Goal: Register for event/course

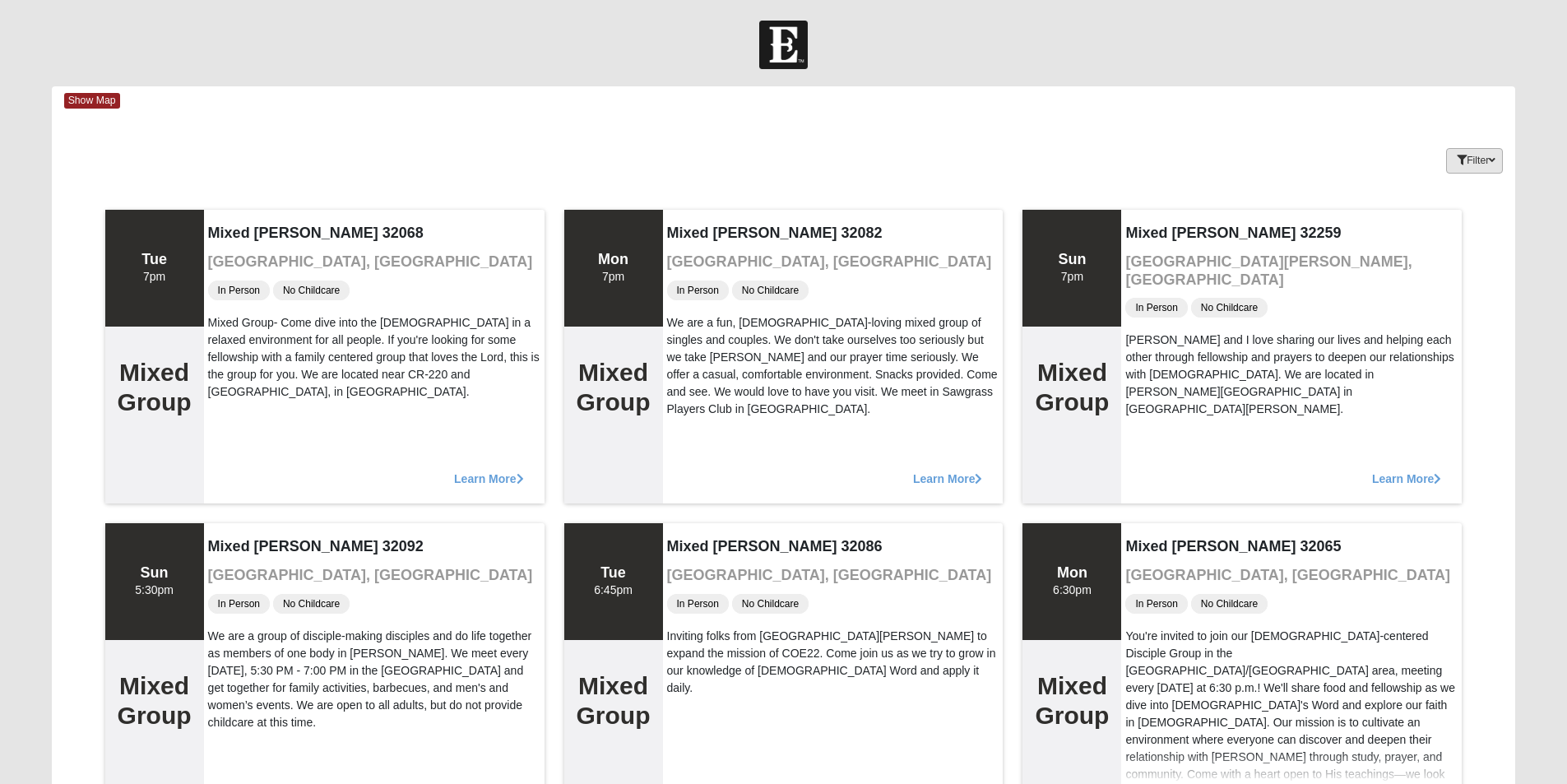
click at [1499, 162] on button "Filter" at bounding box center [1475, 161] width 57 height 26
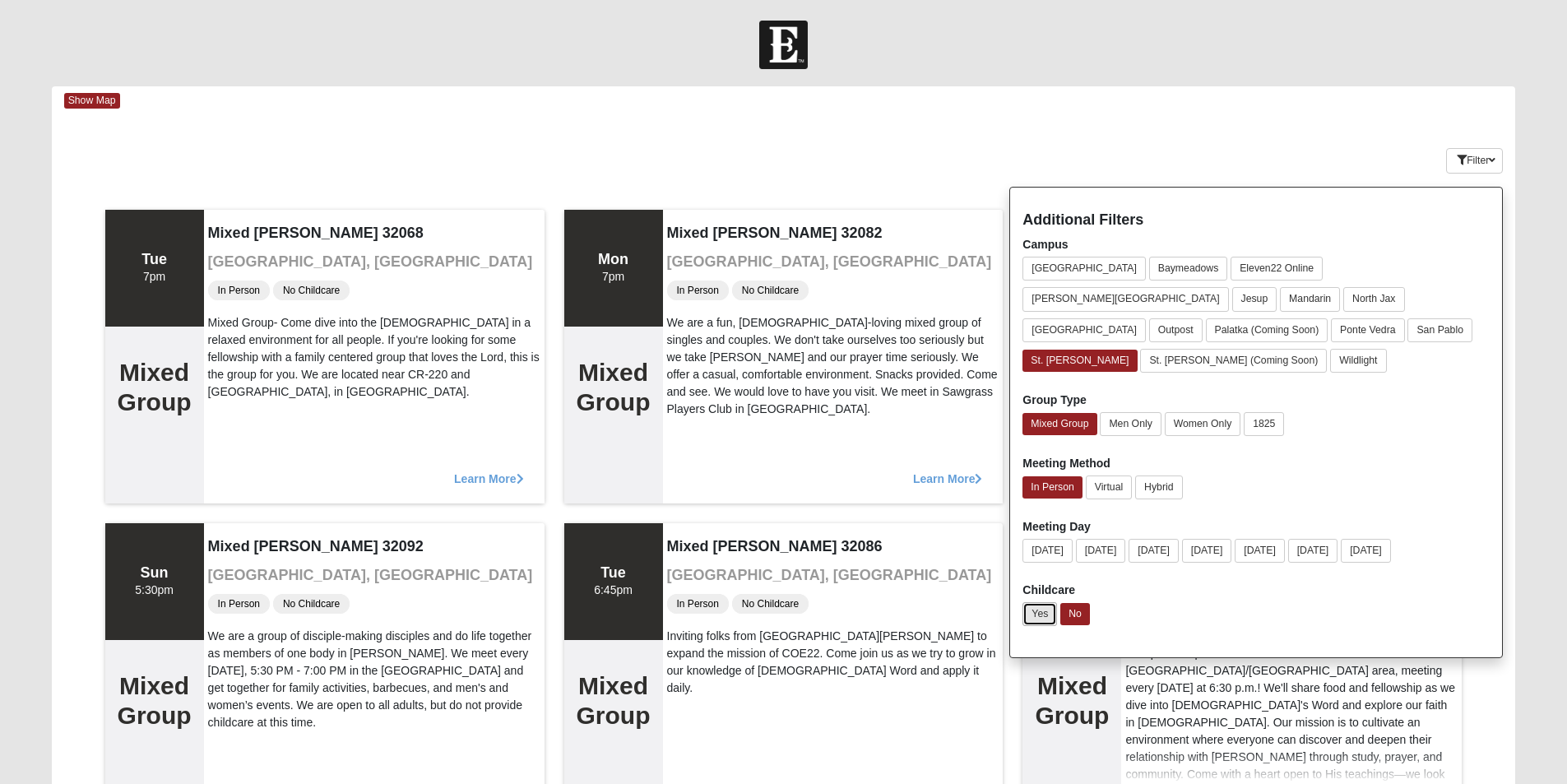
click at [1040, 602] on button "Yes" at bounding box center [1039, 614] width 35 height 24
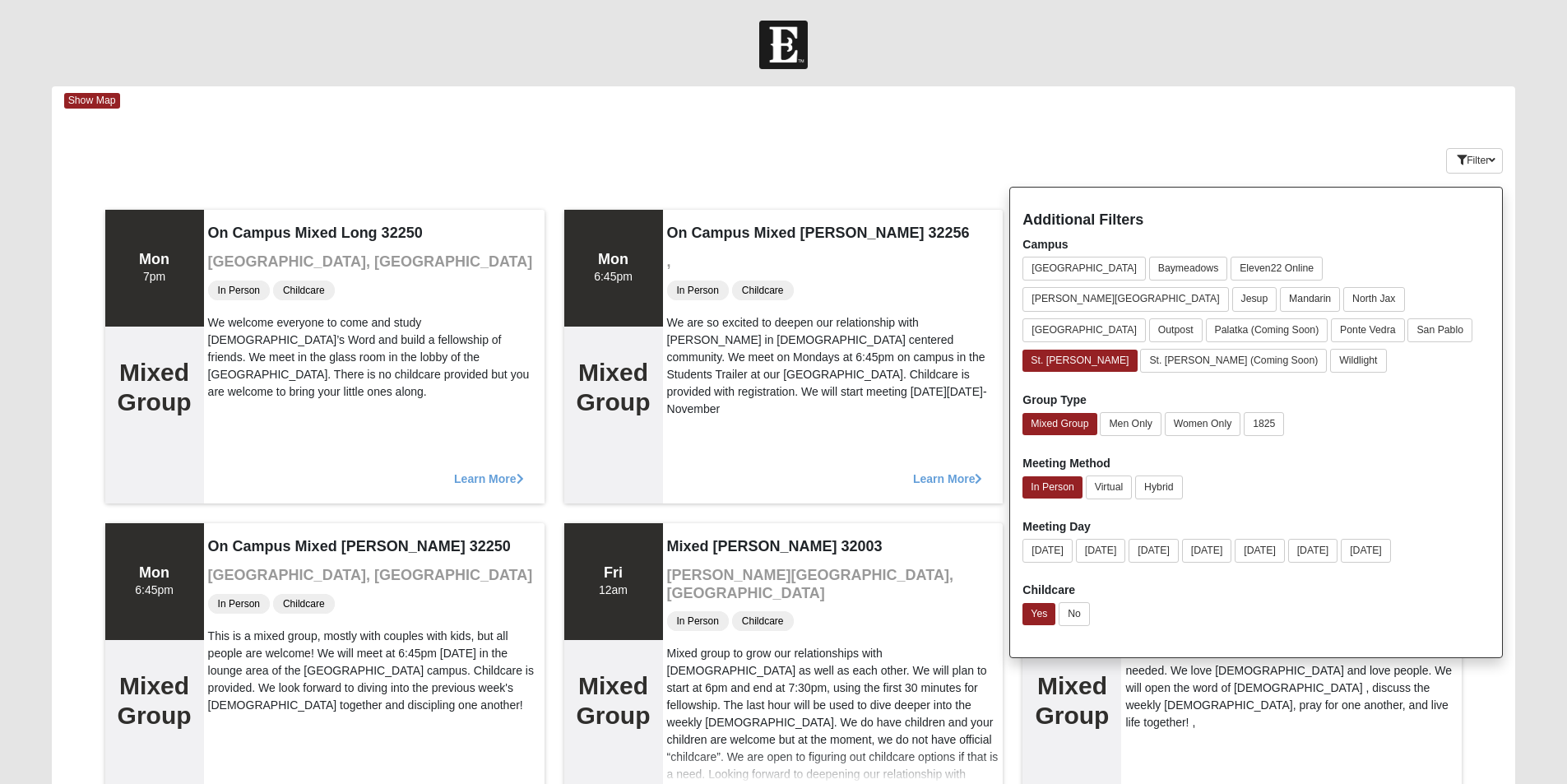
click at [1369, 145] on div "Filter Additional Filters Campus Arlington Baymeadows Eleven22 Online Fleming I…" at bounding box center [1394, 158] width 244 height 60
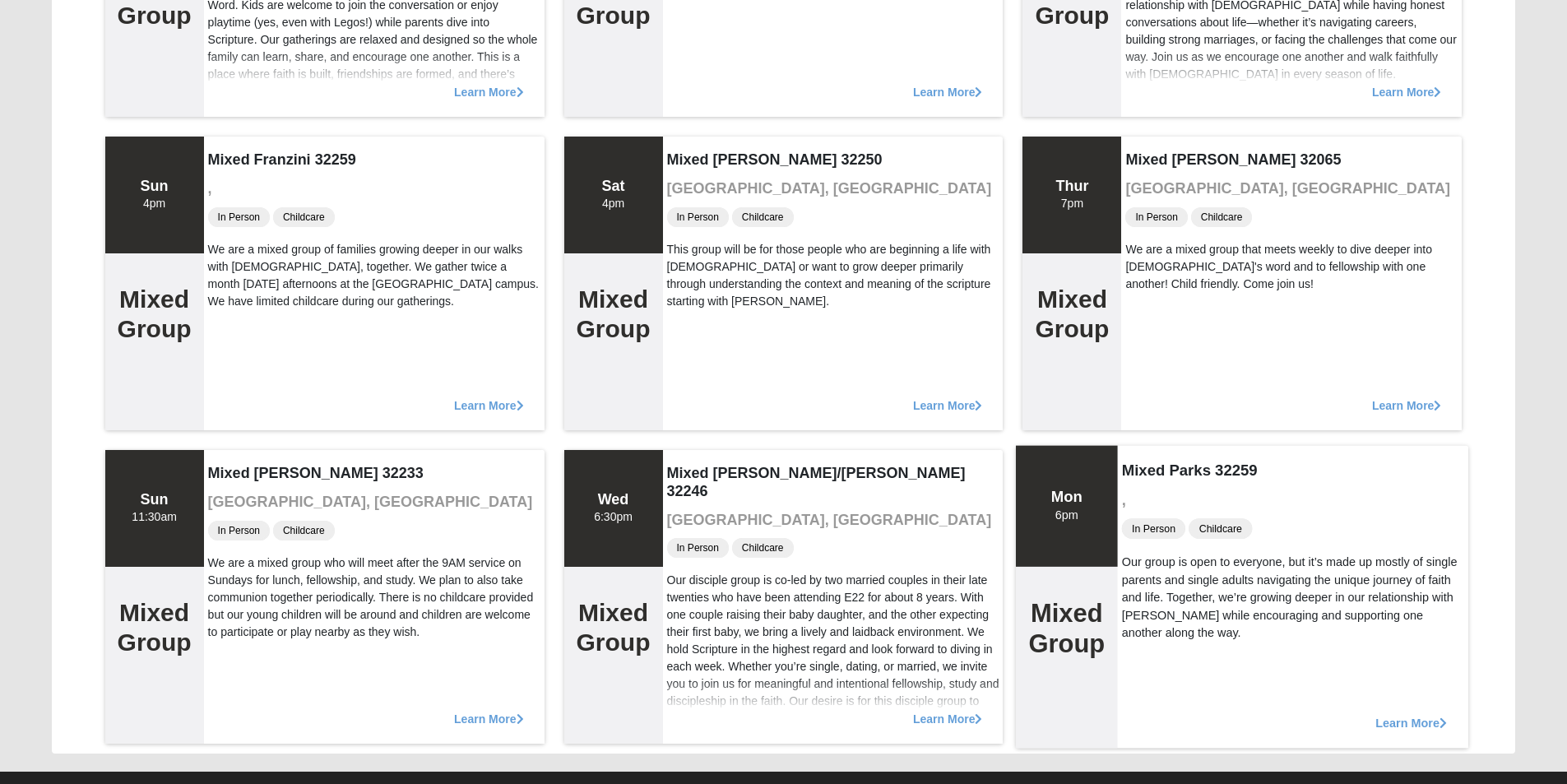
scroll to position [3863, 0]
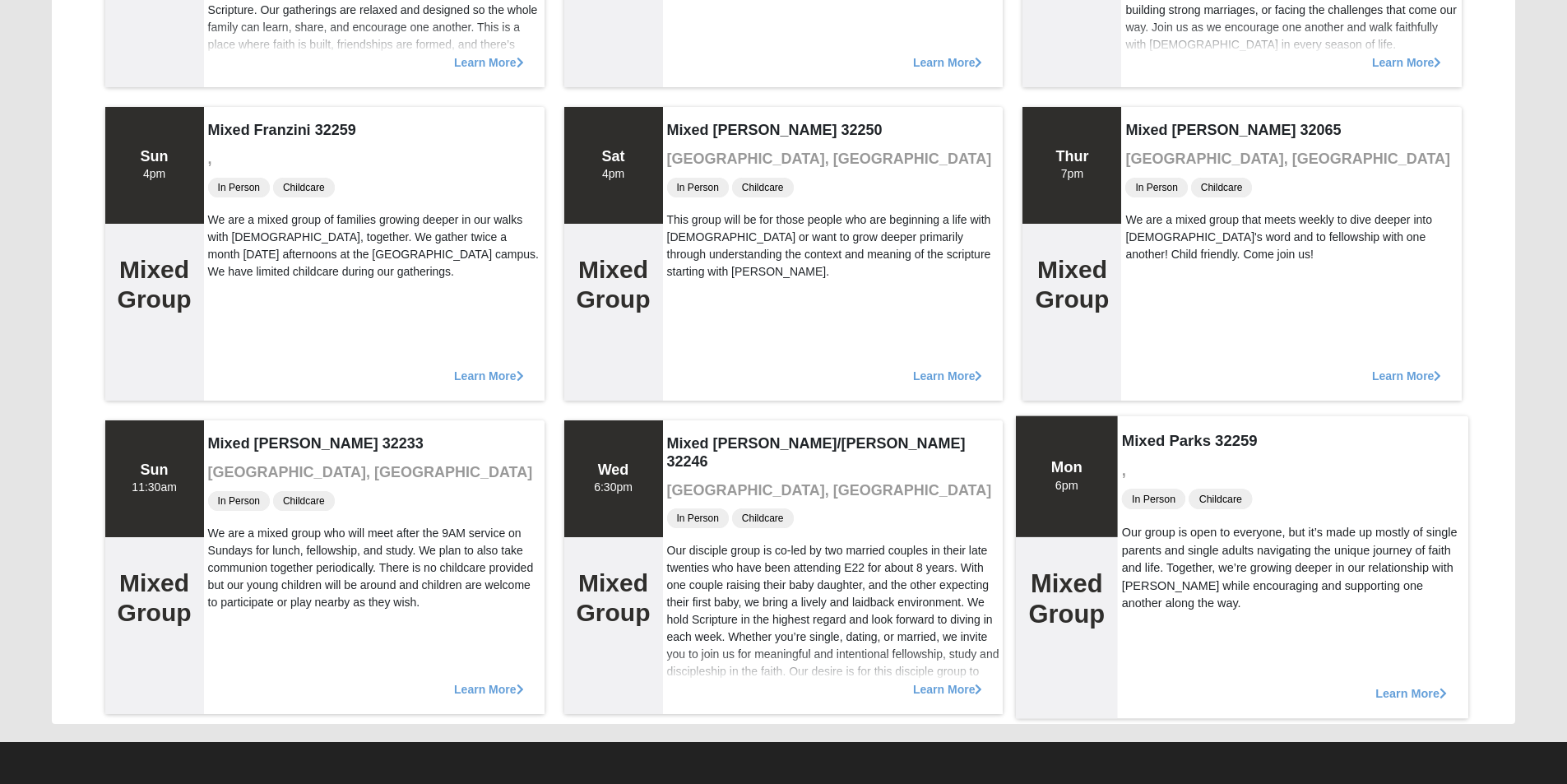
click at [1410, 684] on span "Learn More" at bounding box center [1412, 684] width 71 height 0
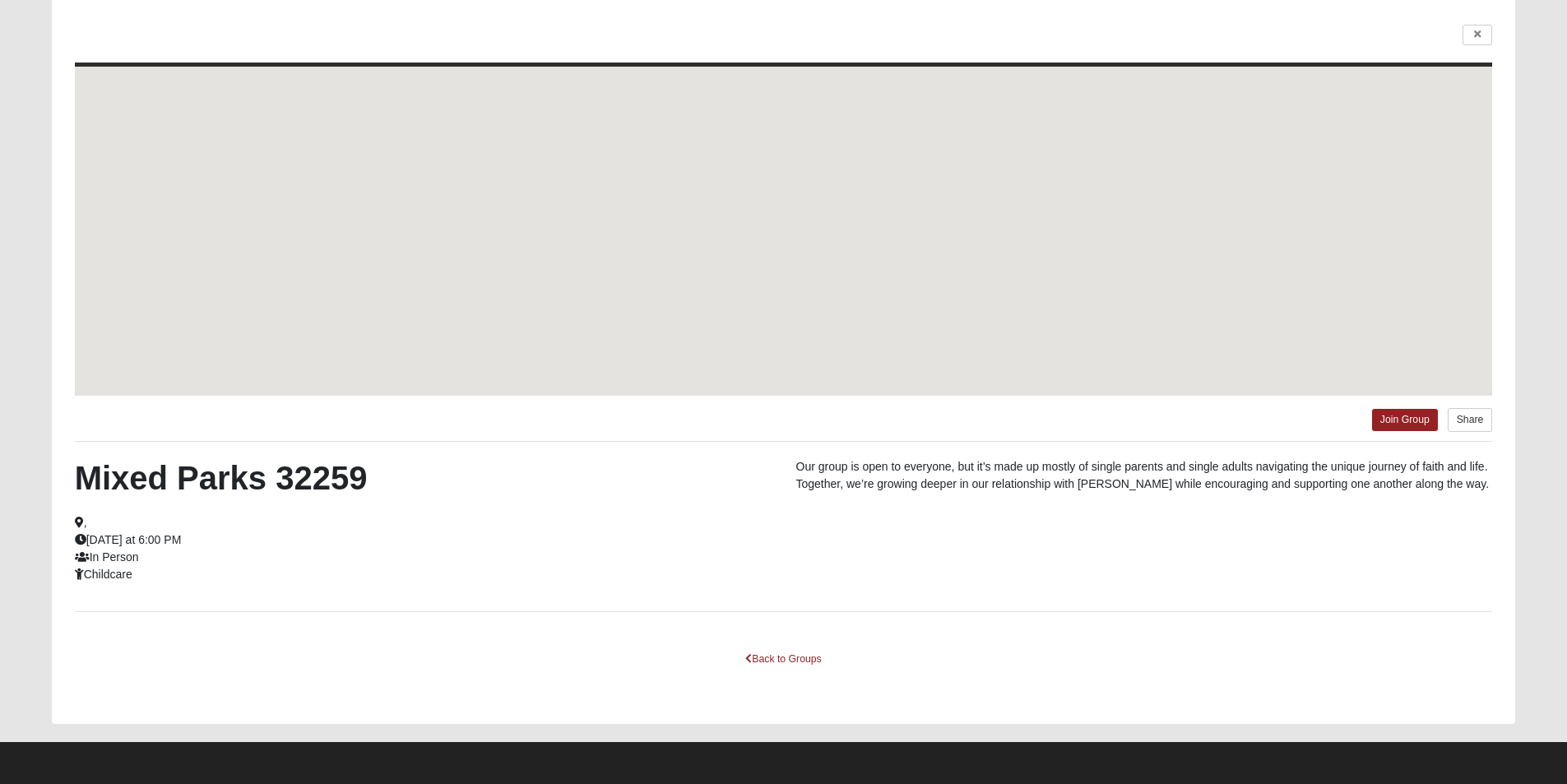
scroll to position [113, 0]
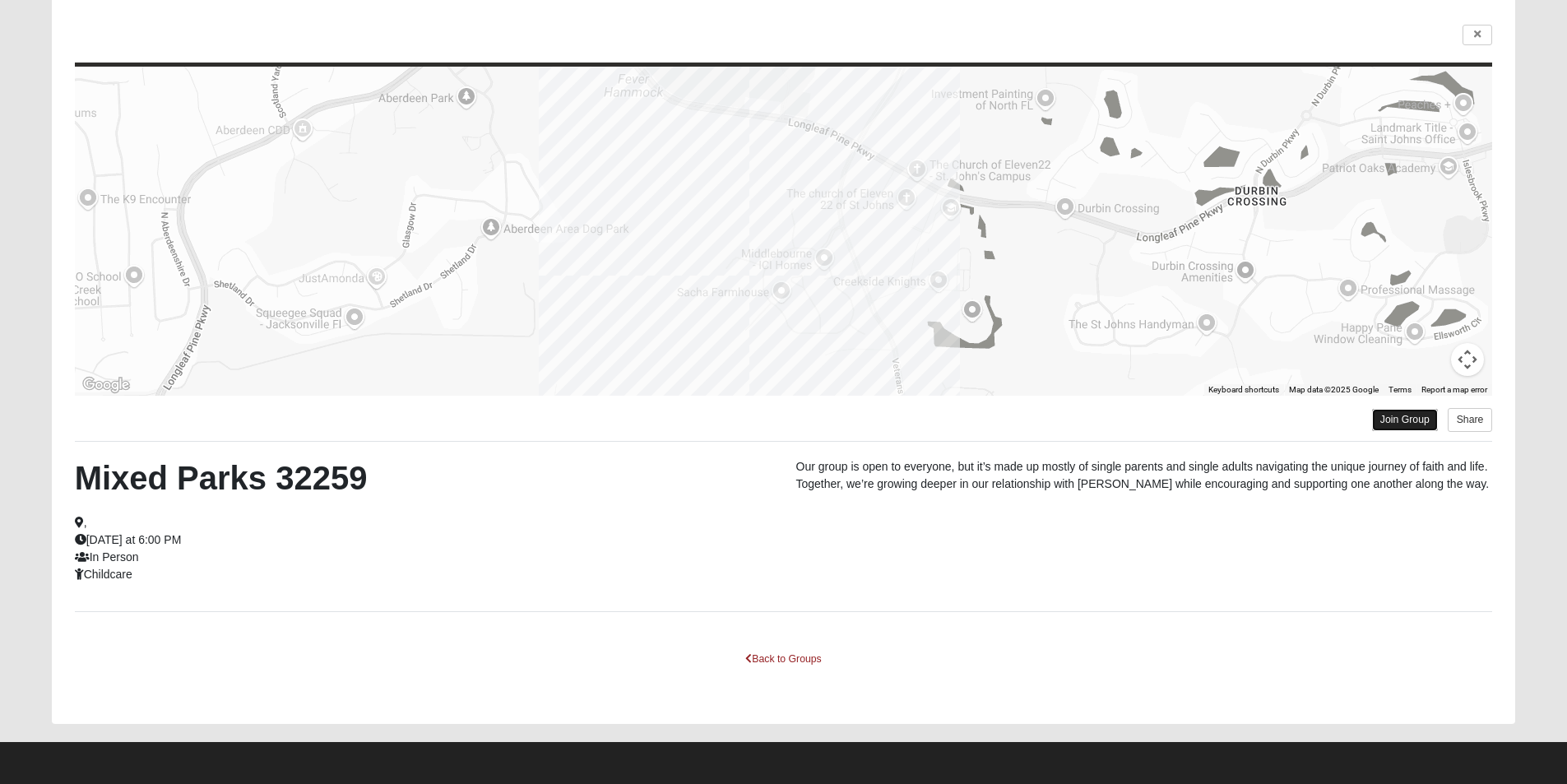
click at [1415, 415] on link "Join Group" at bounding box center [1405, 419] width 65 height 22
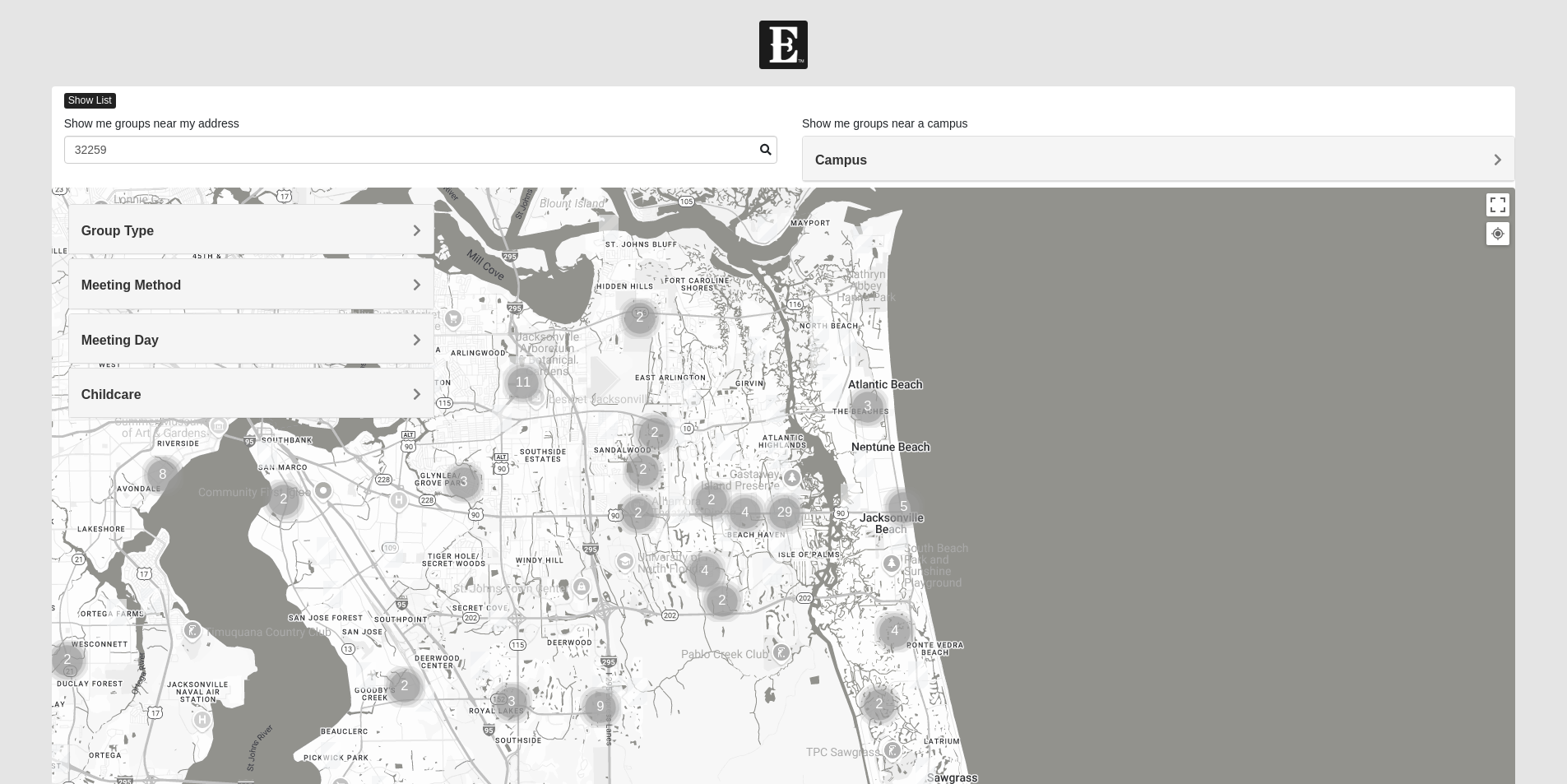
click at [93, 100] on span "Show List" at bounding box center [90, 101] width 52 height 16
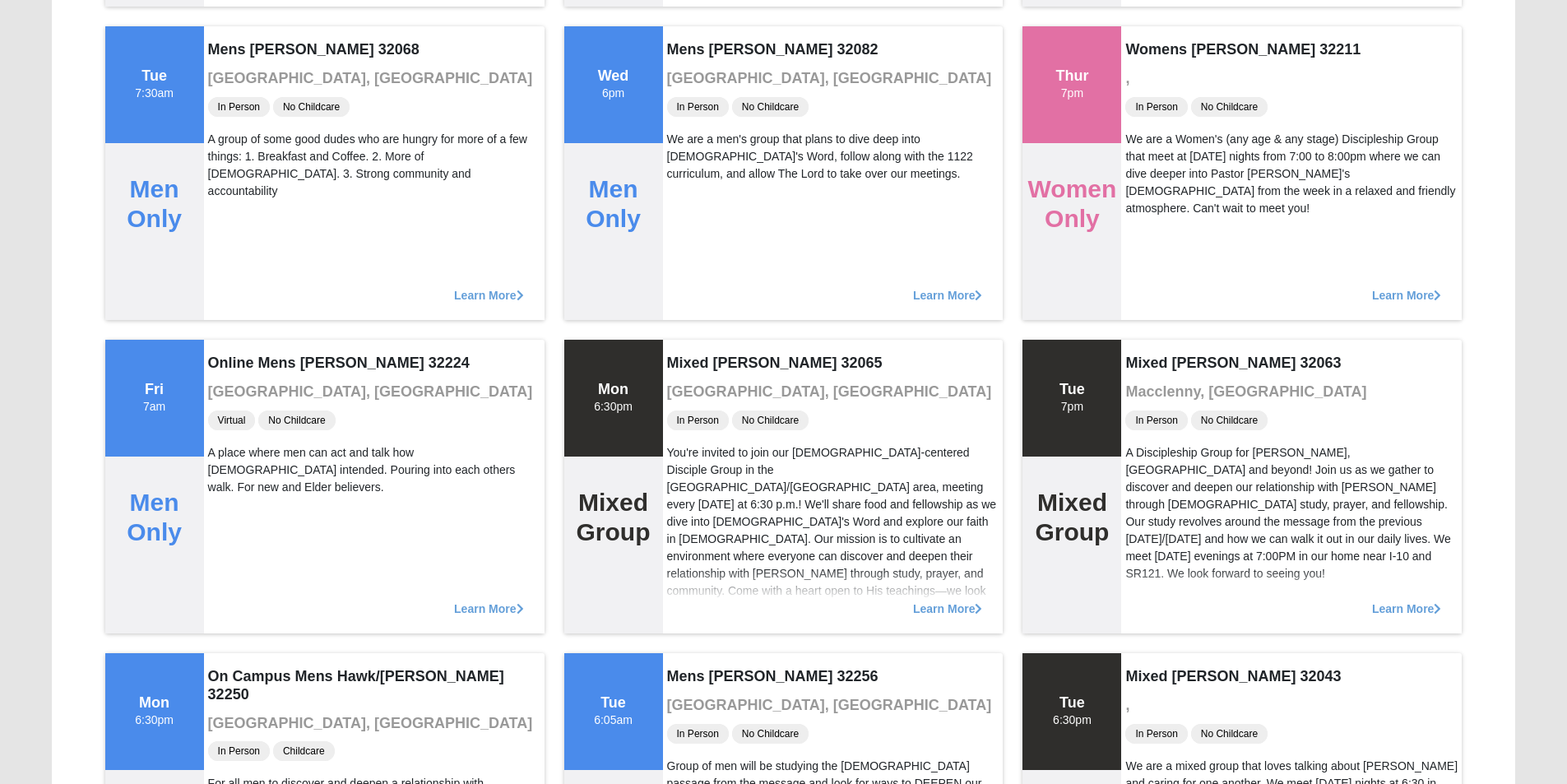
scroll to position [42084, 0]
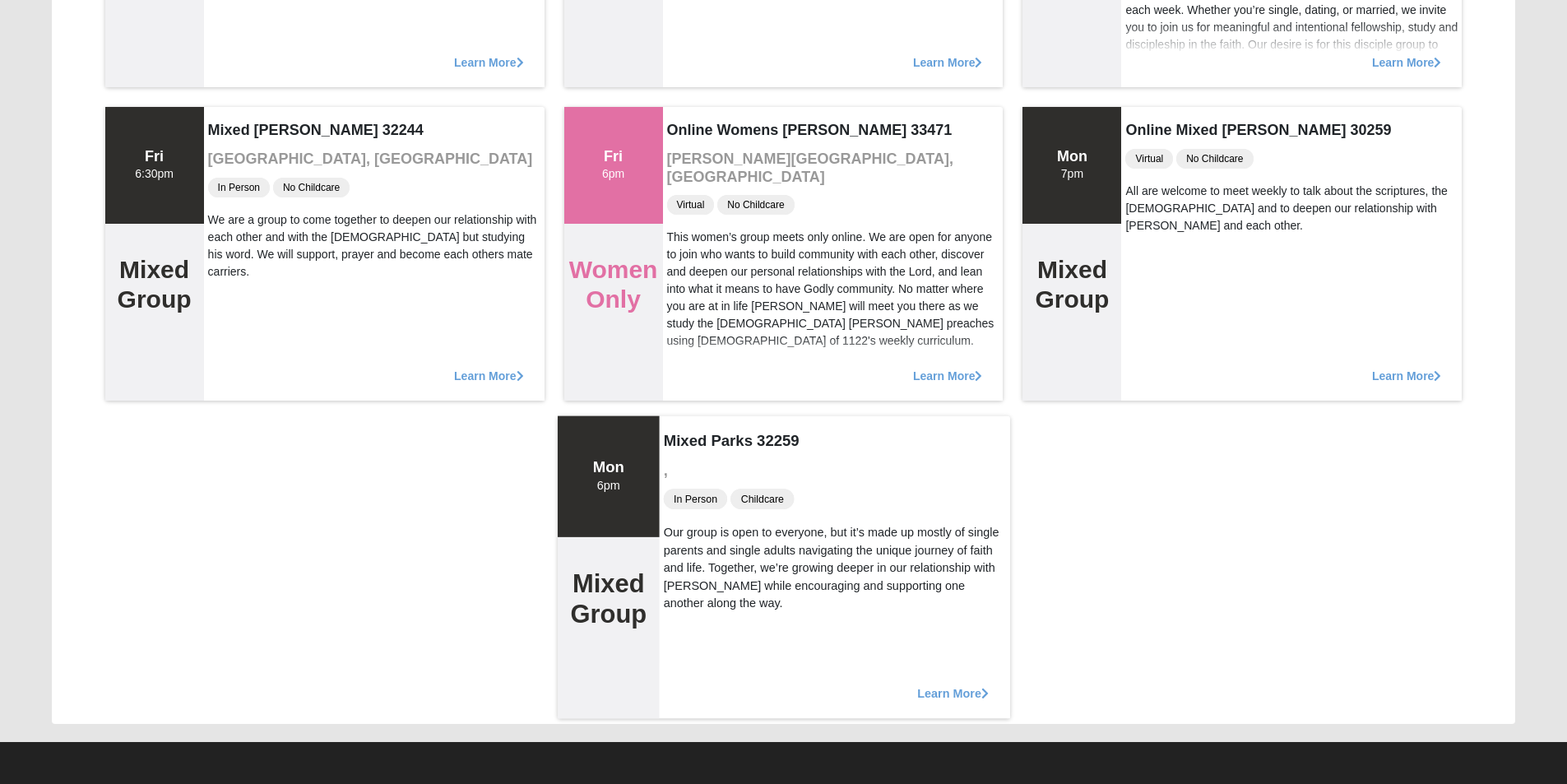
click at [875, 496] on div "In Person Childcare" at bounding box center [834, 499] width 342 height 24
click at [952, 684] on span "Learn More" at bounding box center [953, 684] width 71 height 0
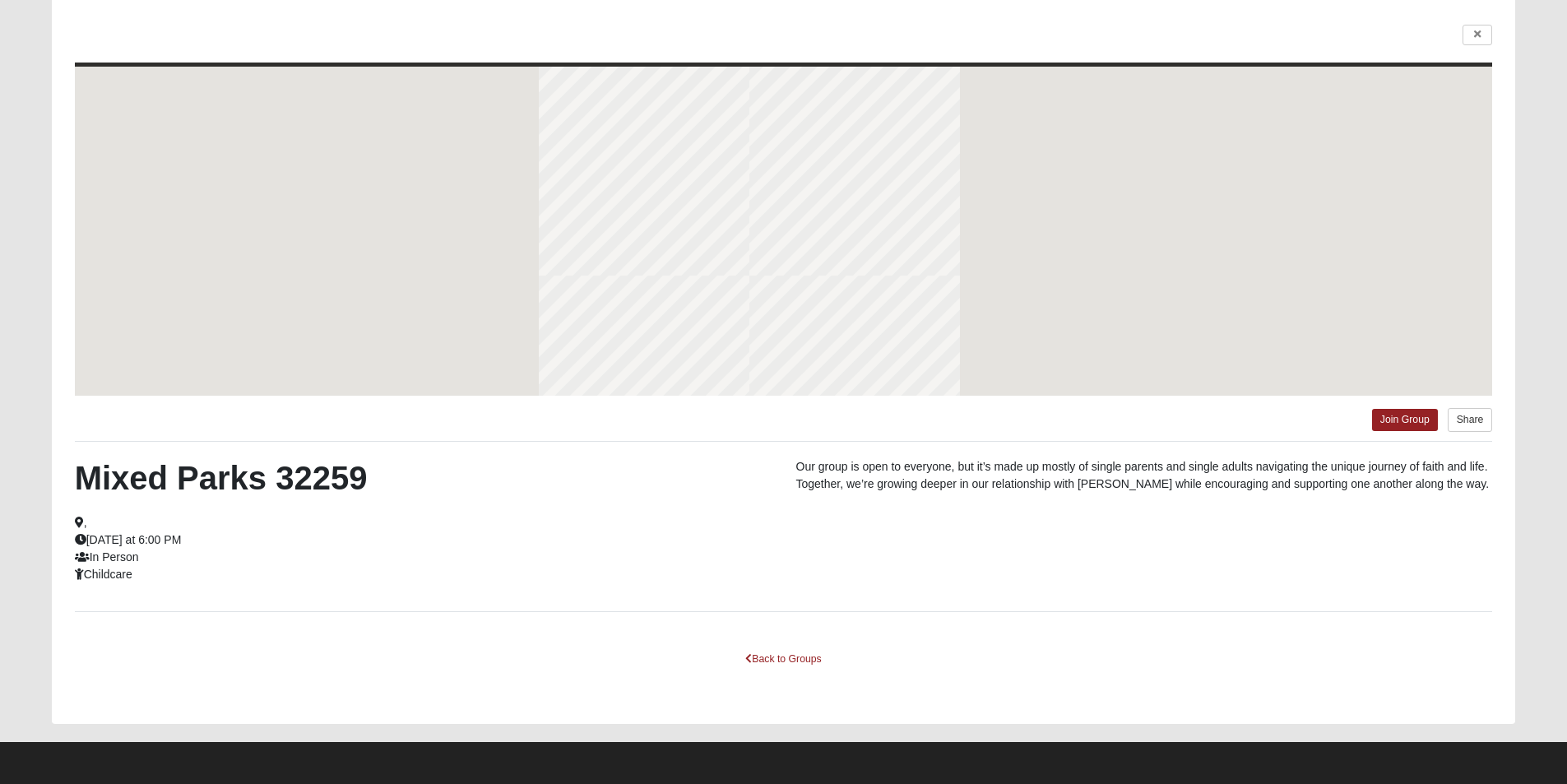
scroll to position [113, 0]
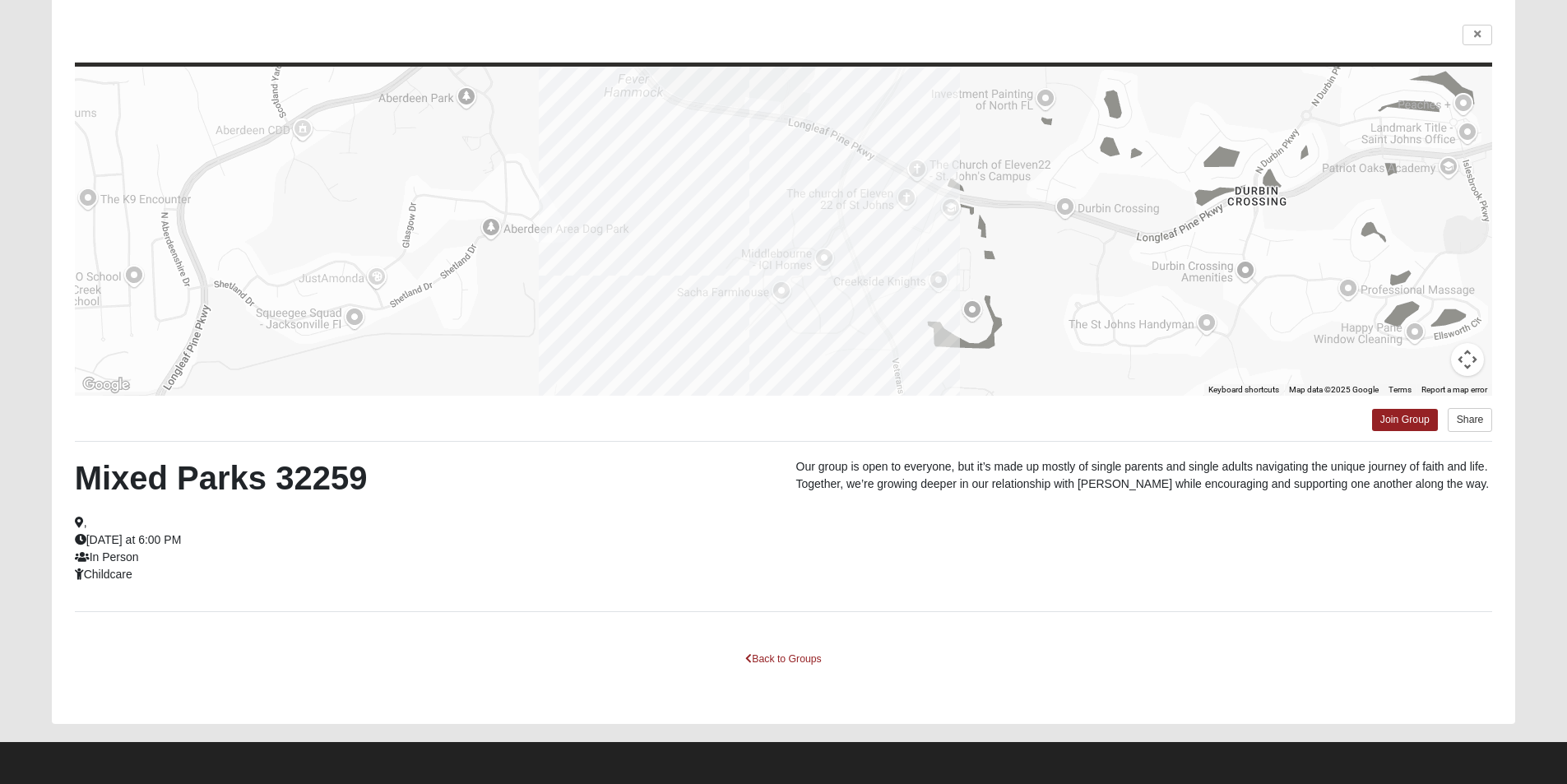
click at [792, 216] on div at bounding box center [784, 231] width 1418 height 329
click at [79, 520] on icon at bounding box center [78, 522] width 9 height 12
